Goal: Transaction & Acquisition: Purchase product/service

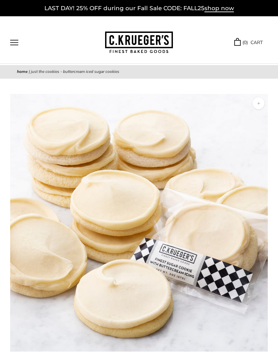
click at [14, 44] on button "Open navigation" at bounding box center [14, 43] width 8 height 6
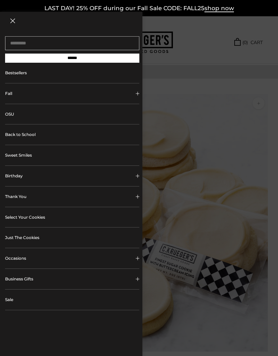
click at [29, 255] on button "Occasions" at bounding box center [72, 258] width 134 height 20
click at [34, 274] on button "SEASONAL GIFTS" at bounding box center [75, 275] width 129 height 15
click at [33, 292] on link "Fall Gifts" at bounding box center [77, 292] width 110 height 7
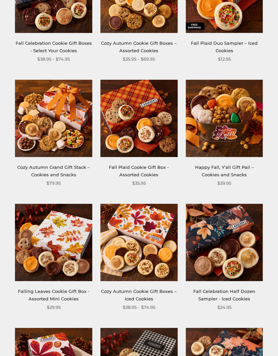
scroll to position [148, 0]
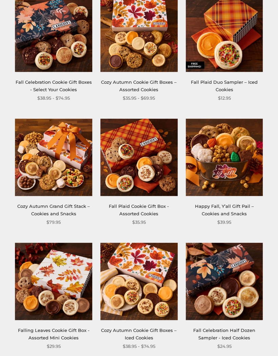
click at [228, 71] on img at bounding box center [224, 33] width 77 height 77
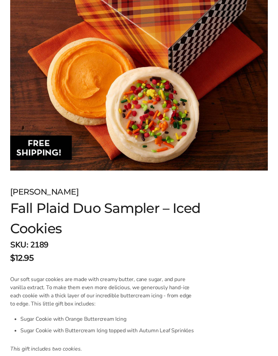
scroll to position [173, 0]
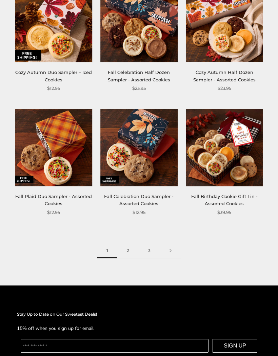
scroll to position [951, 0]
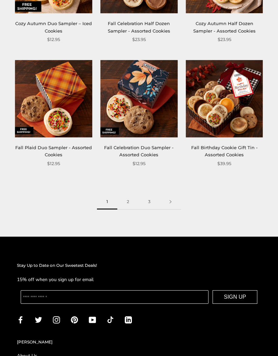
click at [132, 196] on link "2" at bounding box center [127, 201] width 21 height 15
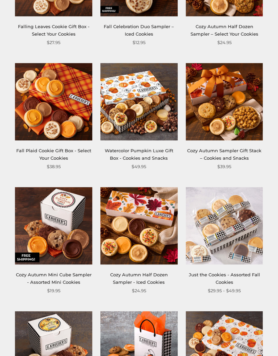
scroll to position [204, 0]
click at [230, 237] on img at bounding box center [224, 225] width 77 height 77
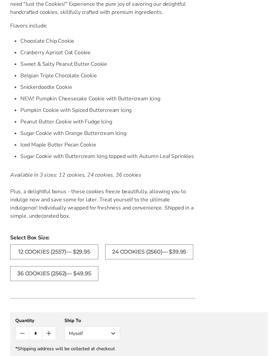
scroll to position [440, 0]
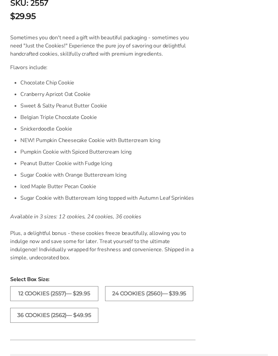
click at [44, 161] on li "Peanut Butter Cookie with Fudge Icing" at bounding box center [107, 164] width 175 height 12
click at [87, 164] on li "Peanut Butter Cookie with Fudge Icing" at bounding box center [107, 164] width 175 height 12
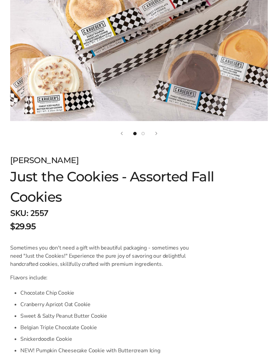
scroll to position [231, 0]
click at [156, 131] on button "Next" at bounding box center [156, 132] width 2 height 3
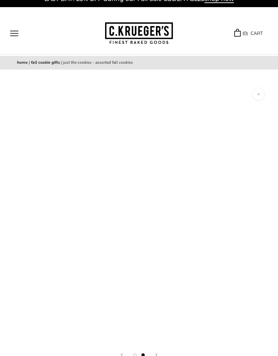
scroll to position [10, 0]
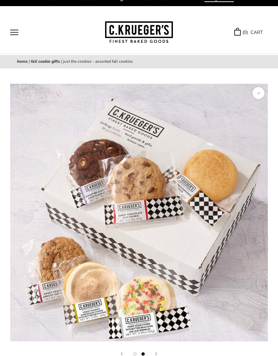
click at [15, 30] on button "Open navigation" at bounding box center [14, 33] width 8 height 6
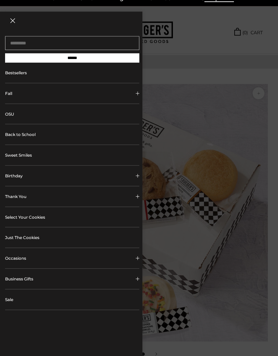
scroll to position [10, 0]
click at [42, 237] on link "Just The Cookies" at bounding box center [72, 237] width 134 height 20
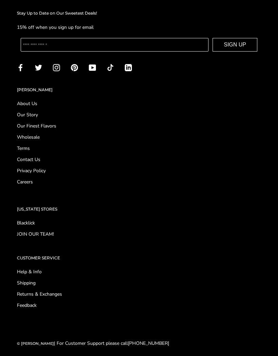
scroll to position [1034, 0]
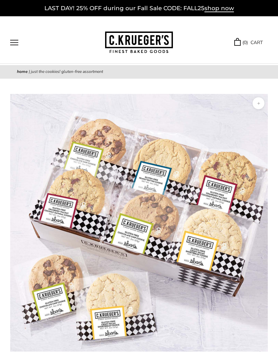
click at [13, 40] on button "Open navigation" at bounding box center [14, 43] width 8 height 6
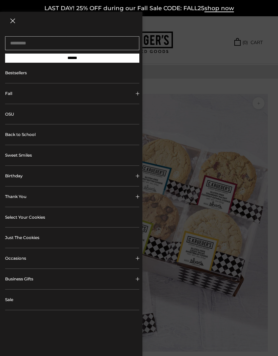
click at [12, 95] on button "Fall" at bounding box center [72, 93] width 134 height 20
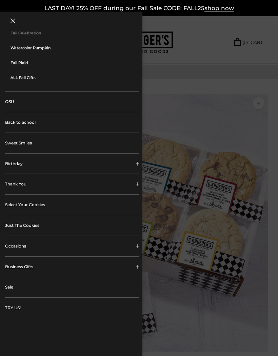
scroll to position [94, 0]
click at [40, 209] on link "Select Your Cookies" at bounding box center [72, 204] width 134 height 20
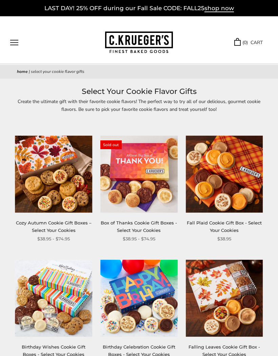
click at [34, 70] on span "Select Your Cookie Flavor Gifts" at bounding box center [58, 71] width 54 height 5
click at [58, 67] on div "Home | Select Your Cookie Flavor Gifts" at bounding box center [139, 72] width 278 height 14
click at [14, 40] on button "Open navigation" at bounding box center [14, 43] width 8 height 6
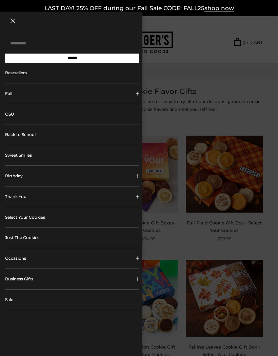
click at [17, 44] on input "Search..." at bounding box center [72, 43] width 134 height 14
type input "**********"
click at [72, 60] on input "******" at bounding box center [72, 58] width 134 height 9
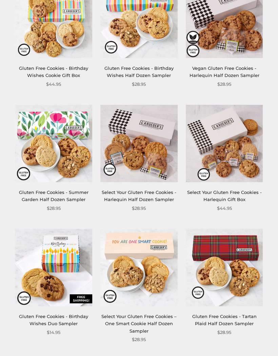
scroll to position [249, 0]
click at [135, 162] on img at bounding box center [138, 143] width 77 height 77
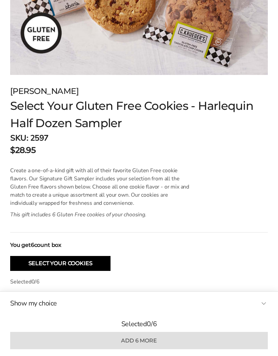
click at [36, 263] on button "Select Your Cookies" at bounding box center [60, 263] width 100 height 15
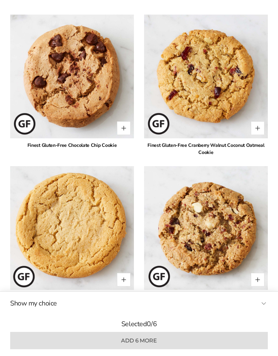
scroll to position [659, 0]
